Goal: Navigation & Orientation: Find specific page/section

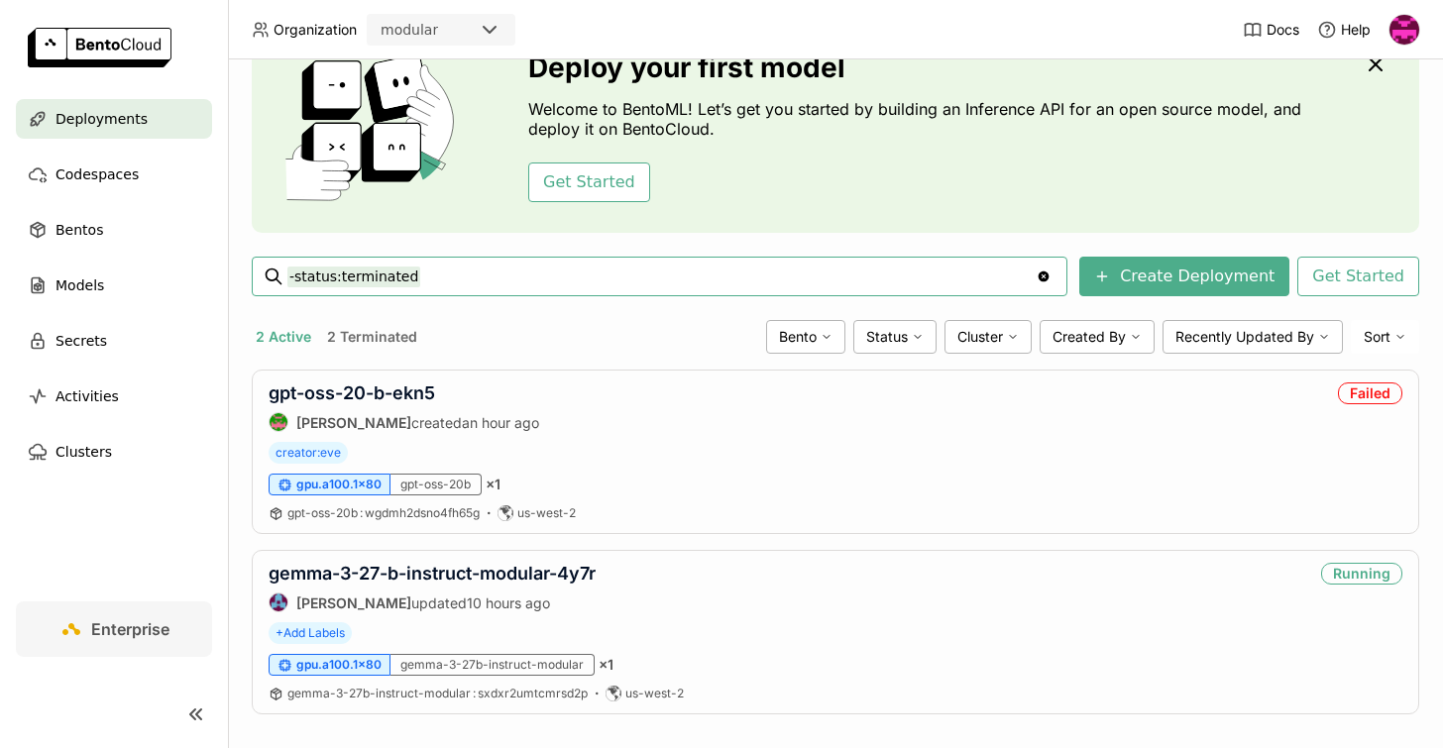
scroll to position [120, 0]
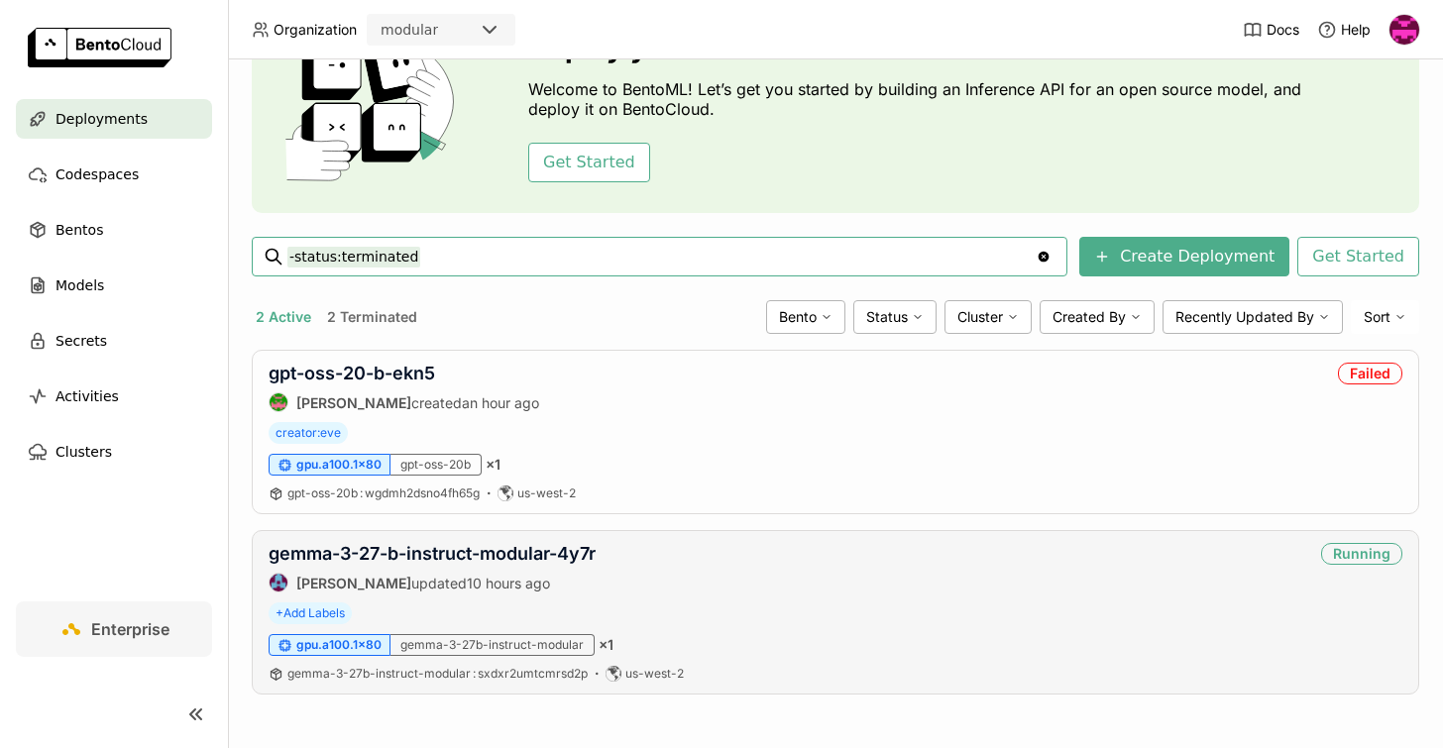
click at [660, 563] on div "gemma-3-27-b-instruct-modular-4y7r [PERSON_NAME] updated 10 hours ago Running" at bounding box center [836, 568] width 1134 height 50
click at [134, 199] on ul "Deployments Codespaces Bentos Models Secrets Activities Clusters" at bounding box center [114, 285] width 228 height 373
click at [107, 166] on span "Codespaces" at bounding box center [96, 175] width 83 height 24
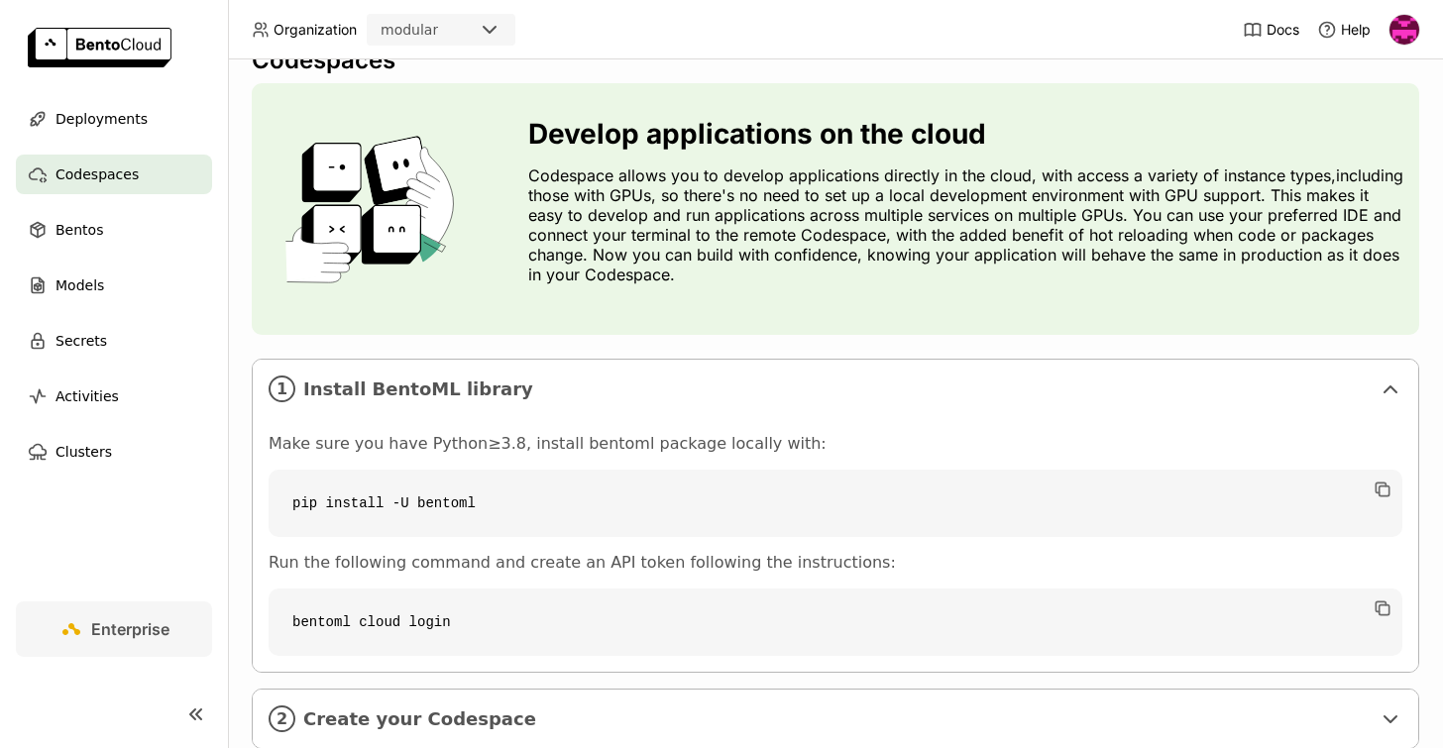
scroll to position [9, 0]
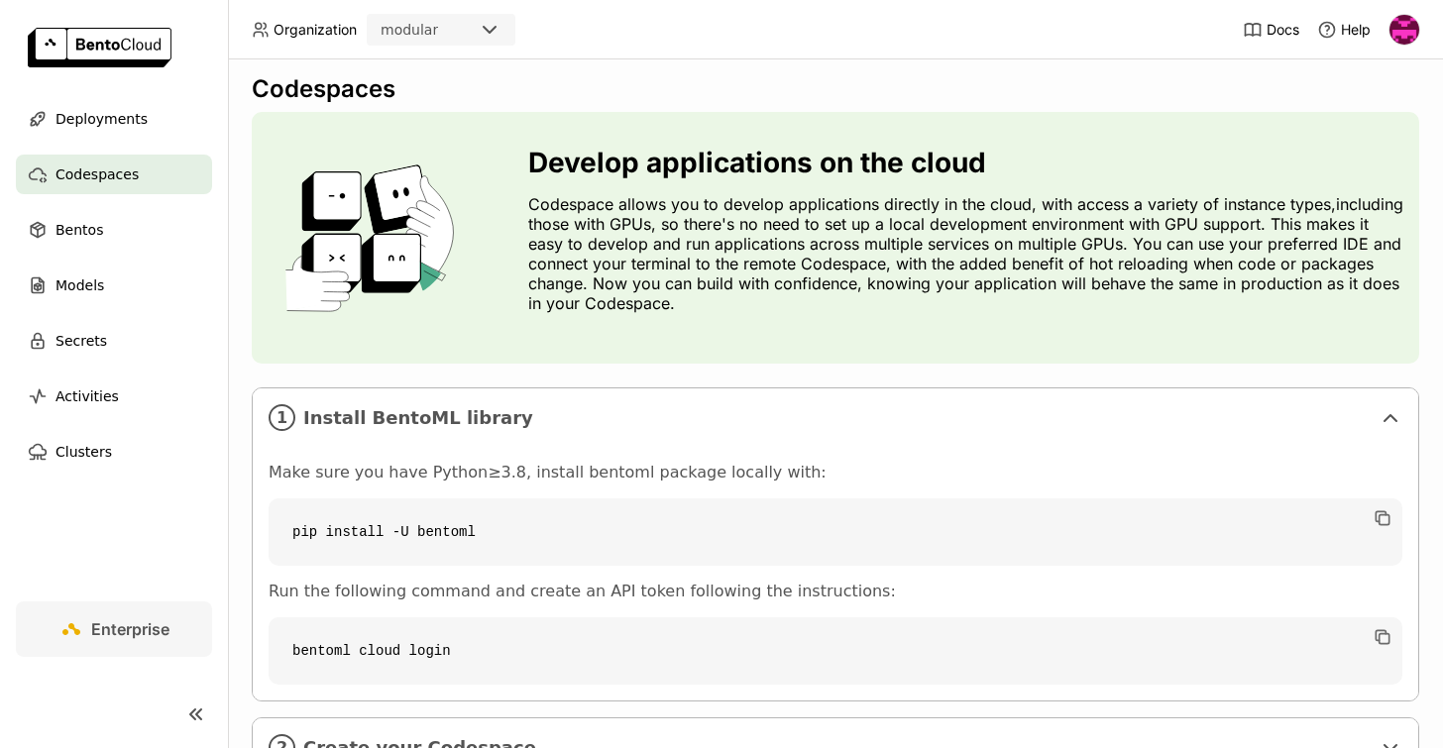
click at [1393, 33] on img at bounding box center [1404, 30] width 30 height 30
click at [1394, 29] on img at bounding box center [1404, 30] width 30 height 30
click at [1381, 78] on span "Members" at bounding box center [1366, 76] width 57 height 18
